Goal: Check status: Check status

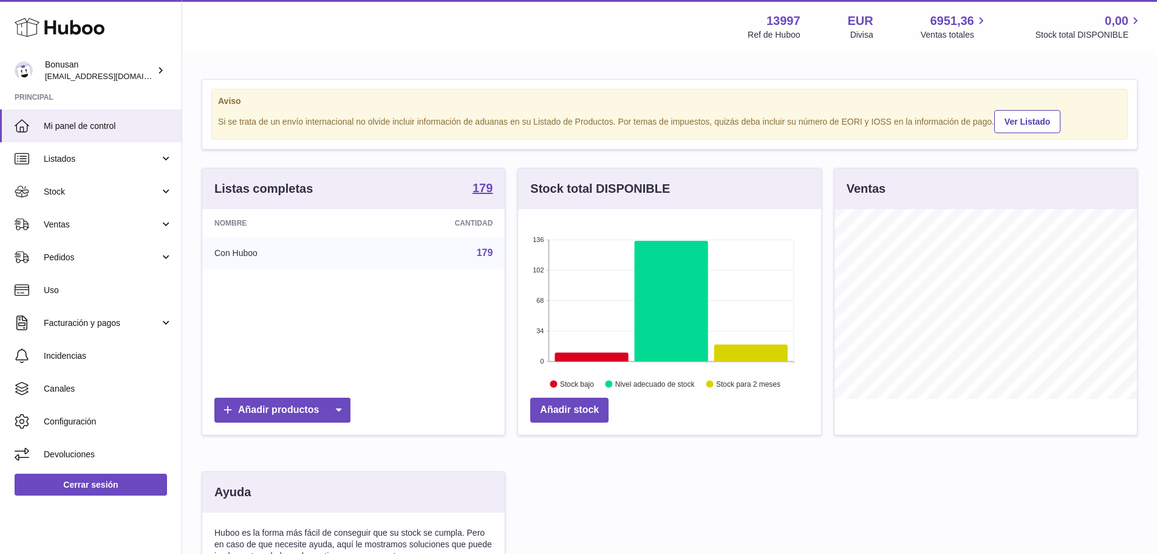
scroll to position [190, 303]
click at [72, 227] on span "Ventas" at bounding box center [102, 225] width 116 height 12
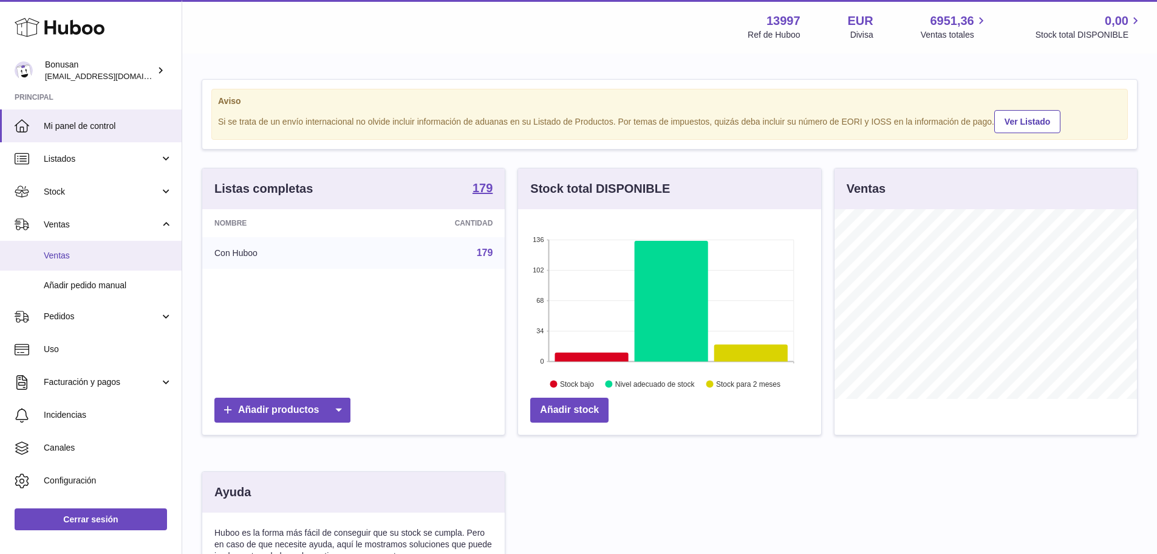
click at [68, 252] on span "Ventas" at bounding box center [108, 256] width 129 height 12
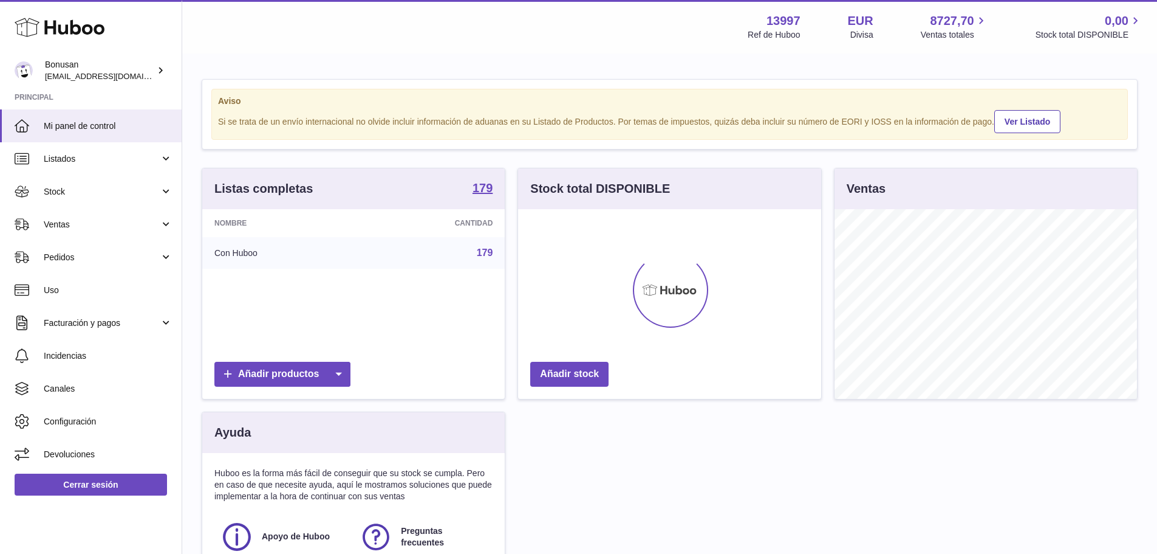
scroll to position [190, 303]
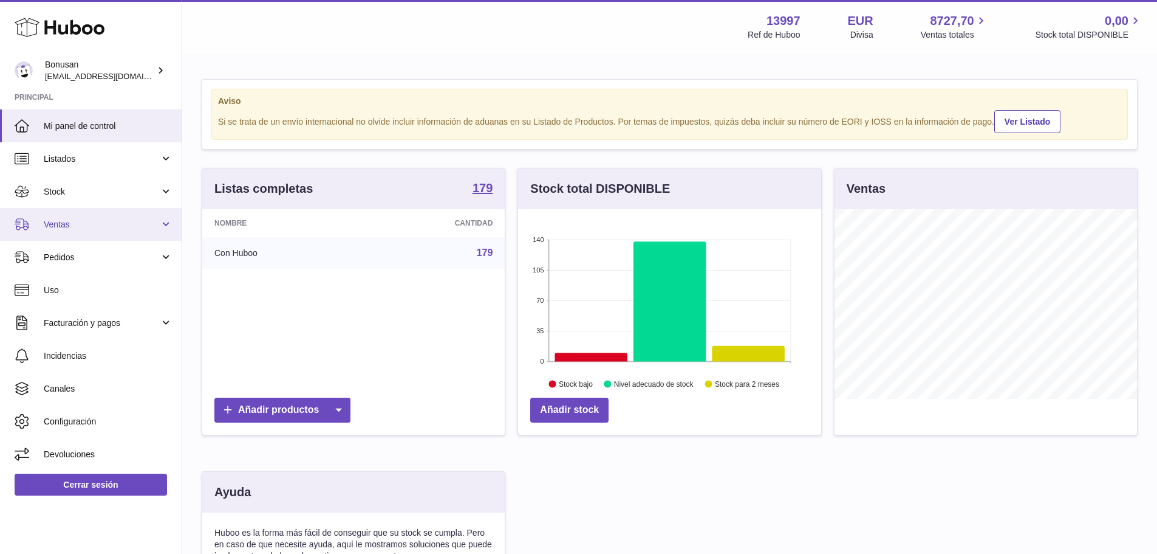
click at [84, 234] on link "Ventas" at bounding box center [91, 224] width 182 height 33
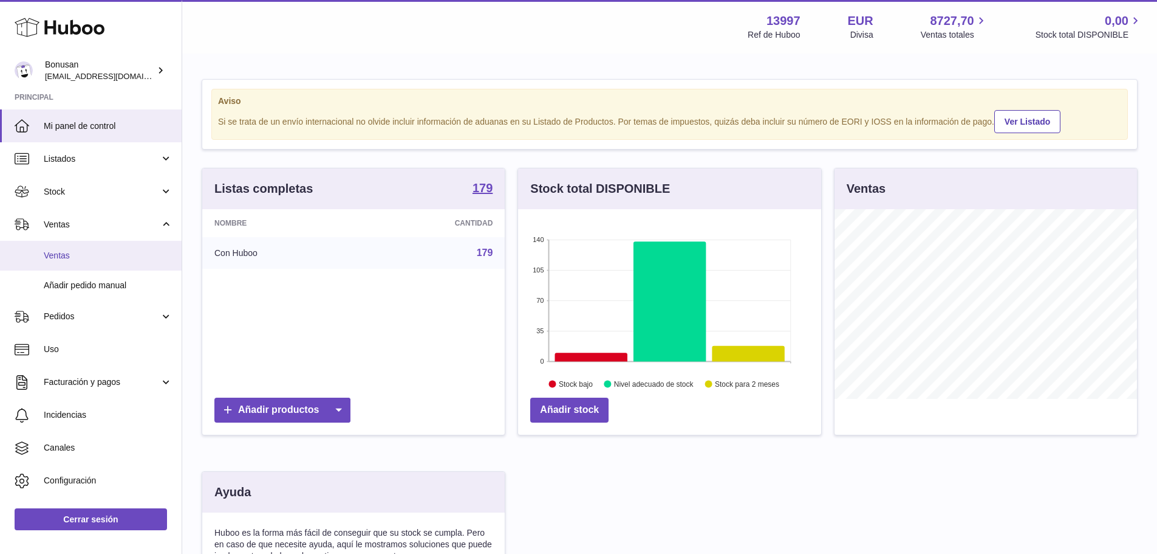
click at [70, 255] on span "Ventas" at bounding box center [108, 256] width 129 height 12
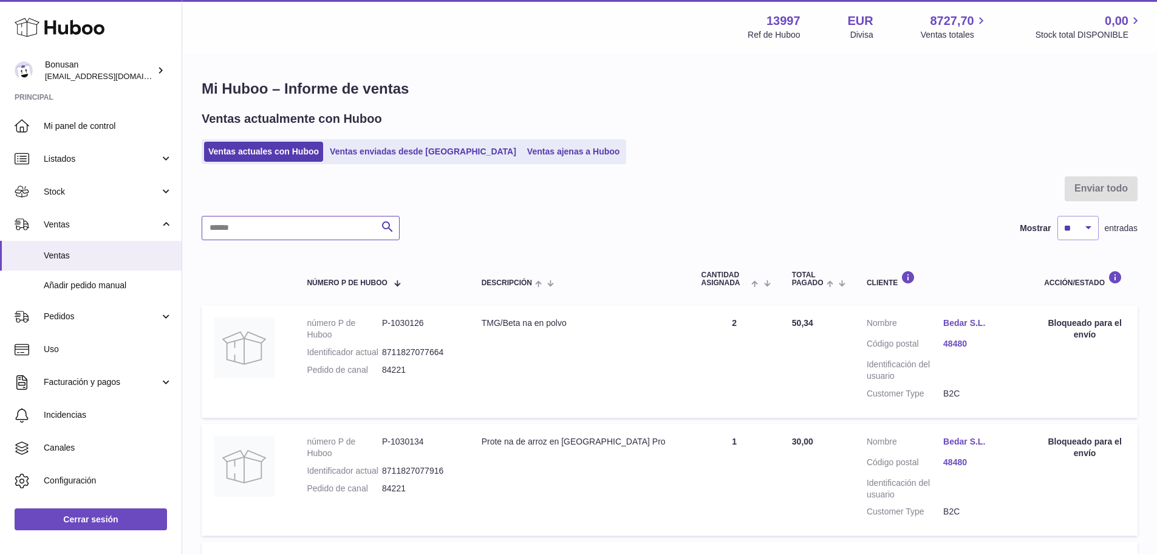
click at [231, 222] on input "text" at bounding box center [301, 228] width 198 height 24
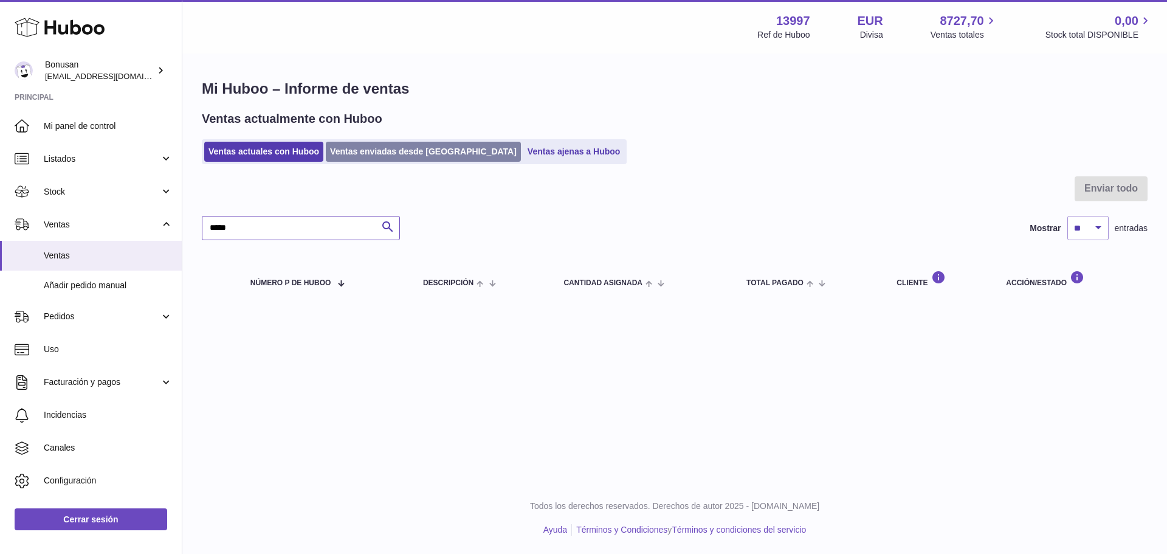
type input "*****"
drag, startPoint x: 397, startPoint y: 156, endPoint x: 376, endPoint y: 158, distance: 21.4
click at [397, 155] on link "Ventas enviadas desde [GEOGRAPHIC_DATA]" at bounding box center [423, 152] width 195 height 20
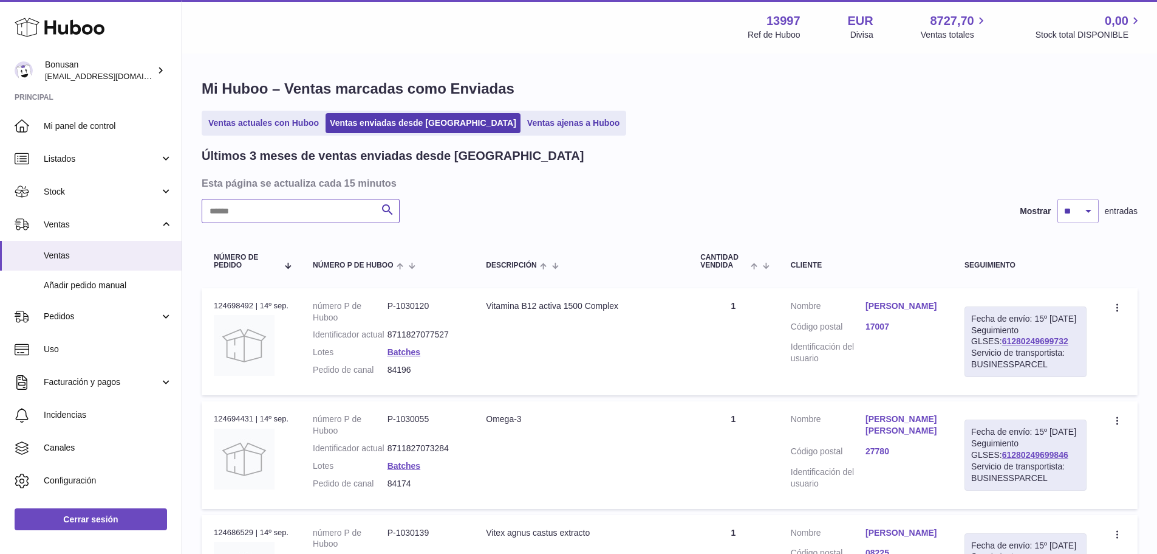
click at [235, 220] on input "text" at bounding box center [301, 211] width 198 height 24
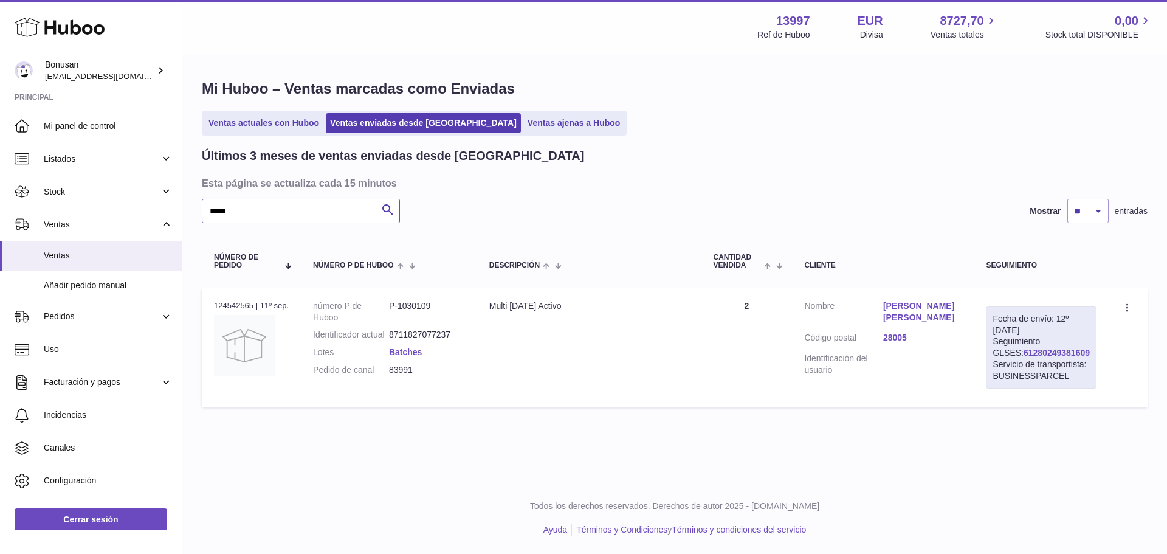
type input "*****"
click at [1023, 352] on link "61280249381609" at bounding box center [1056, 353] width 66 height 10
